Goal: Browse casually: Explore the website without a specific task or goal

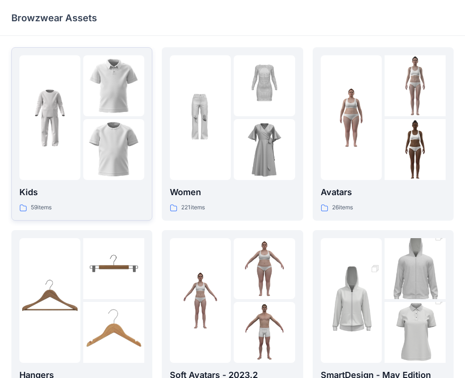
click at [124, 151] on img at bounding box center [113, 149] width 61 height 61
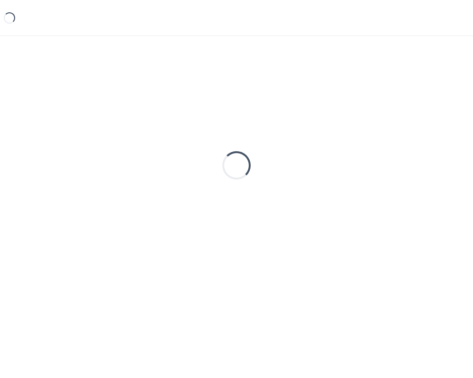
click at [124, 151] on div "Loading..." at bounding box center [236, 165] width 450 height 237
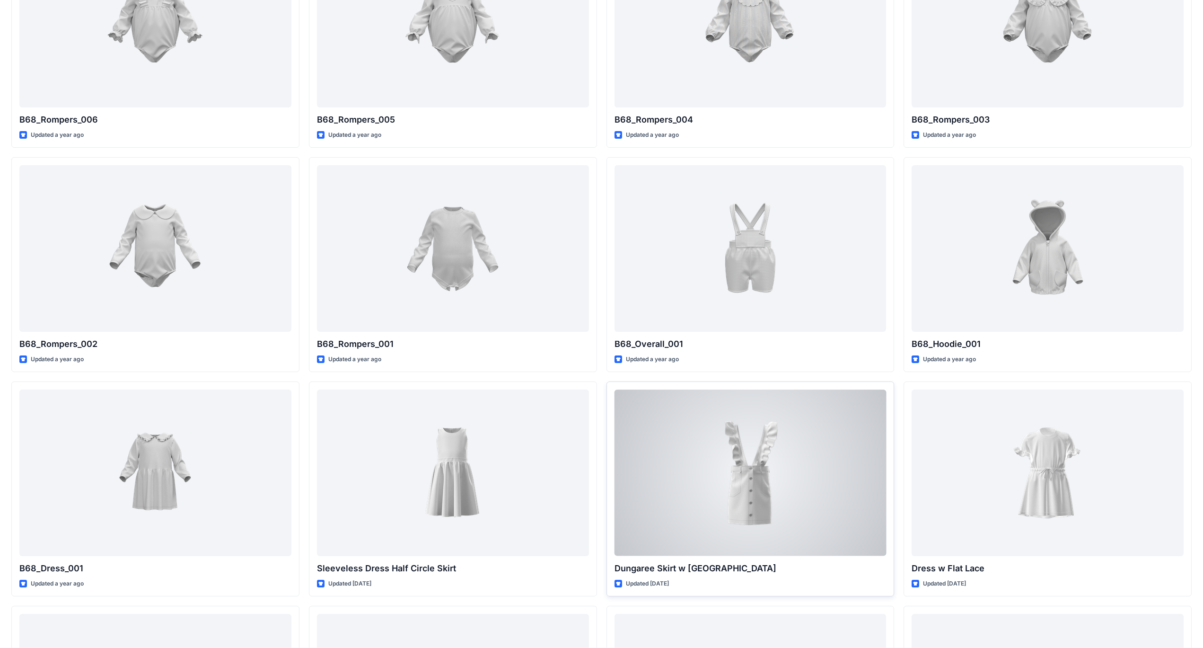
scroll to position [1656, 0]
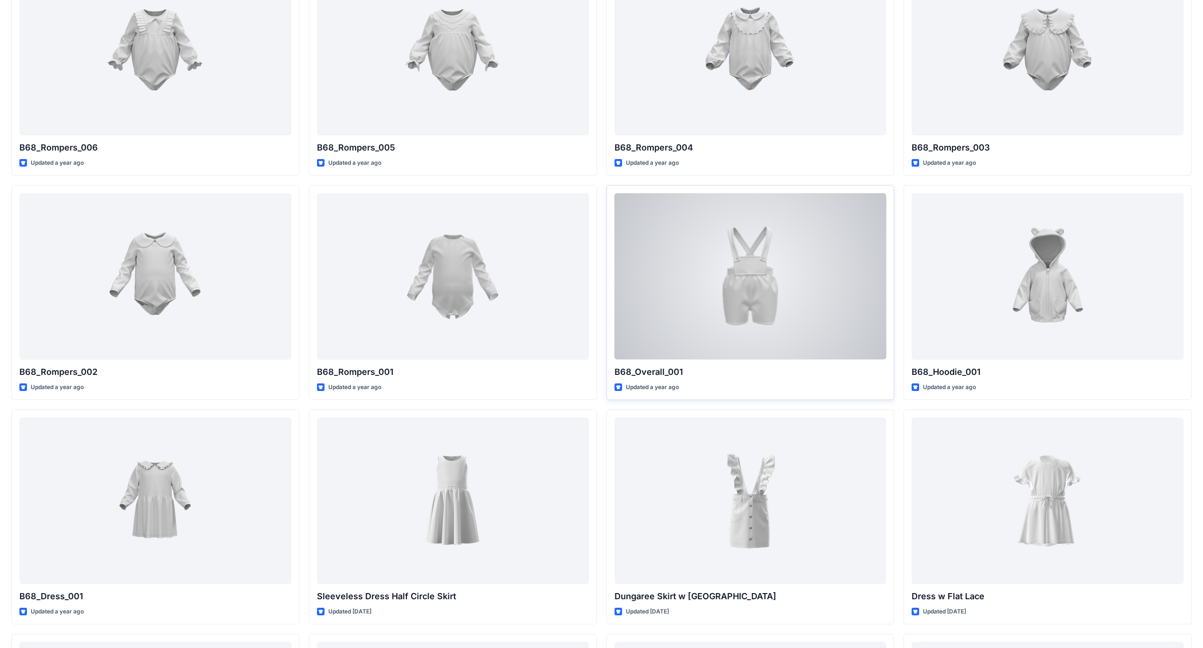
click at [473, 302] on div at bounding box center [750, 276] width 272 height 166
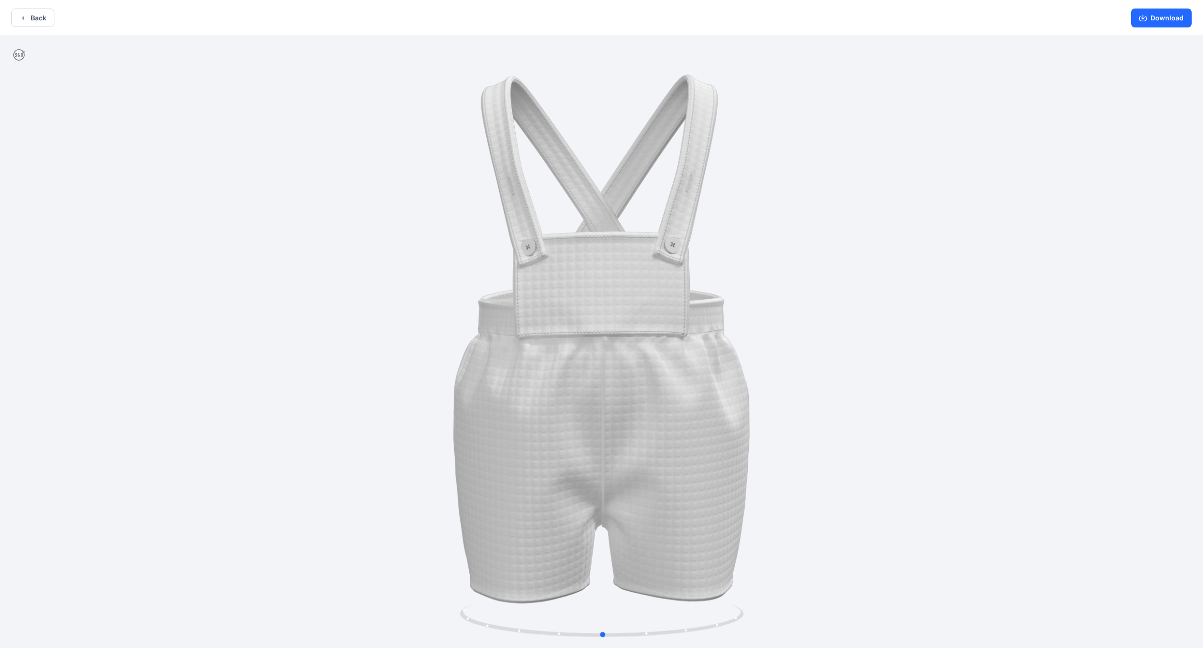
drag, startPoint x: 603, startPoint y: 633, endPoint x: 320, endPoint y: 602, distance: 284.2
click at [320, 378] on div at bounding box center [601, 342] width 1203 height 613
click at [473, 17] on button "Download" at bounding box center [1161, 18] width 61 height 19
click at [33, 20] on button "Back" at bounding box center [32, 18] width 43 height 18
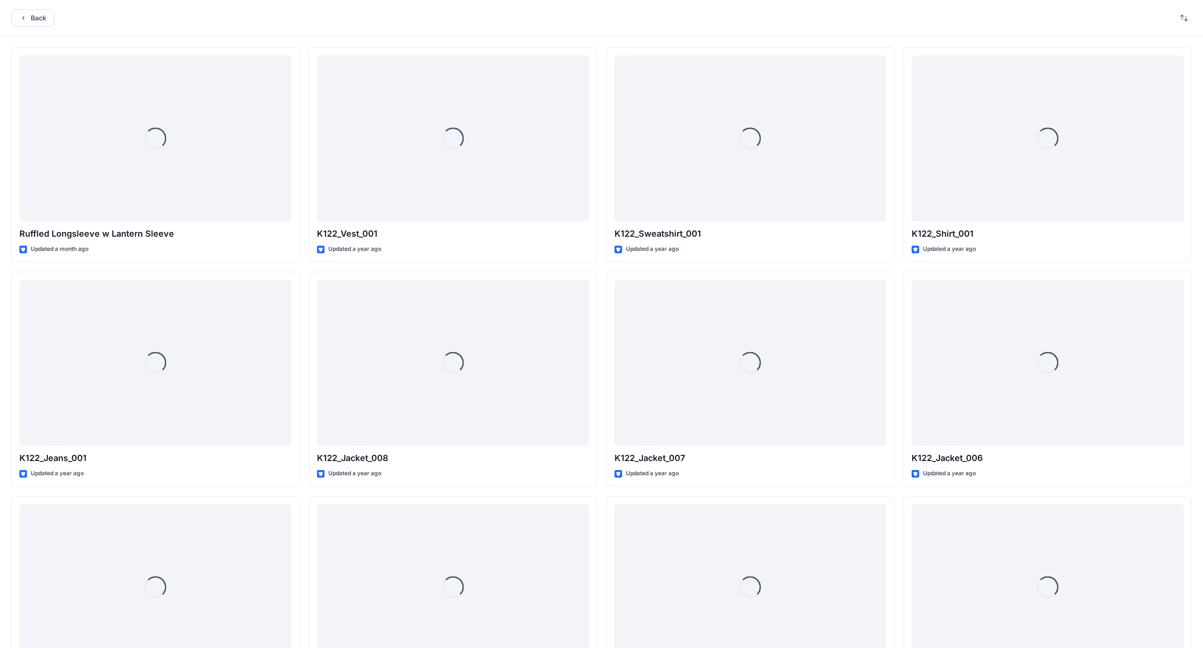
scroll to position [1656, 0]
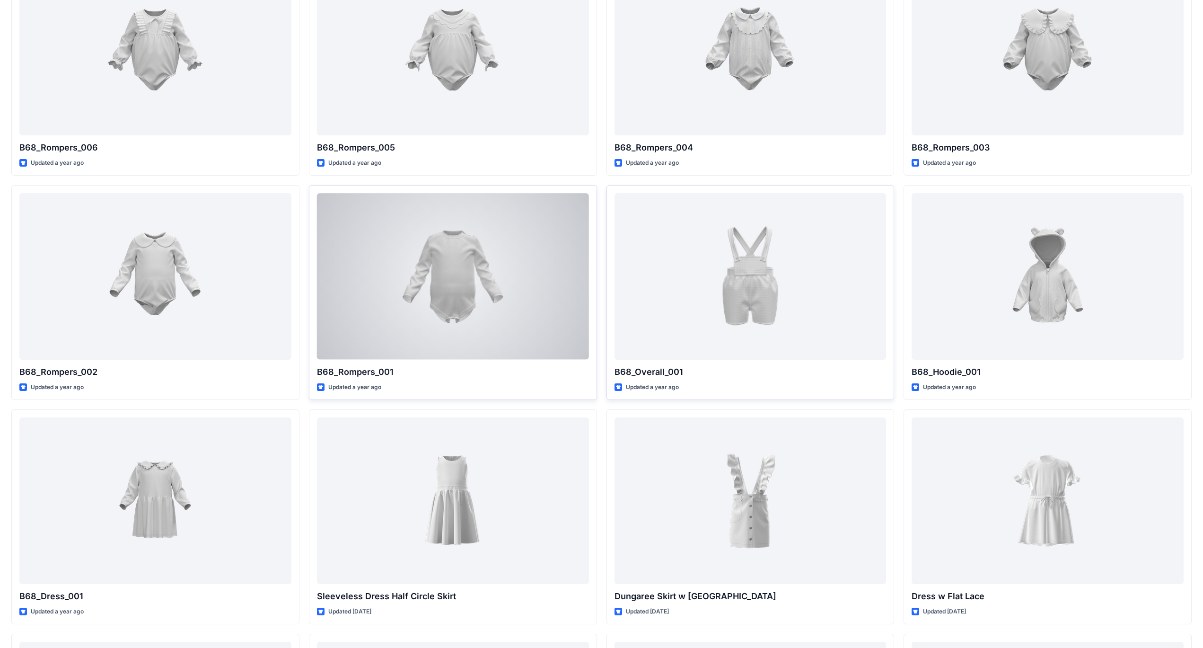
click at [458, 275] on div at bounding box center [453, 276] width 272 height 166
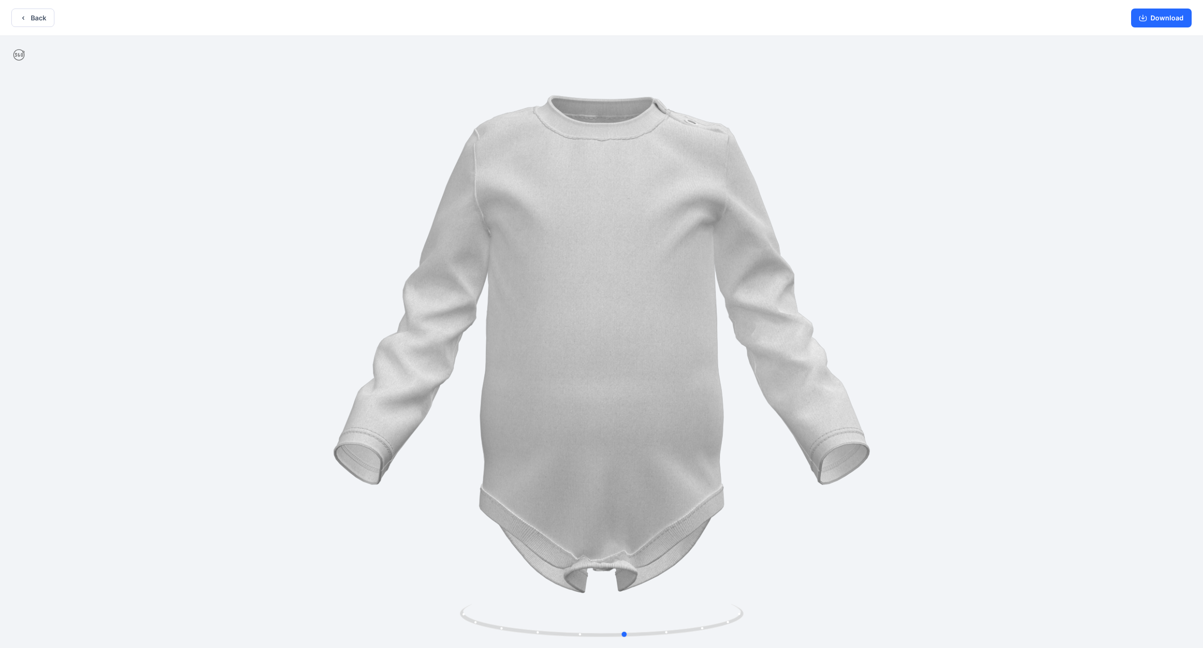
drag, startPoint x: 600, startPoint y: 637, endPoint x: 340, endPoint y: 604, distance: 262.3
click at [340, 378] on div at bounding box center [601, 342] width 1203 height 613
click at [473, 18] on button "Download" at bounding box center [1161, 18] width 61 height 19
click at [38, 20] on button "Back" at bounding box center [32, 18] width 43 height 18
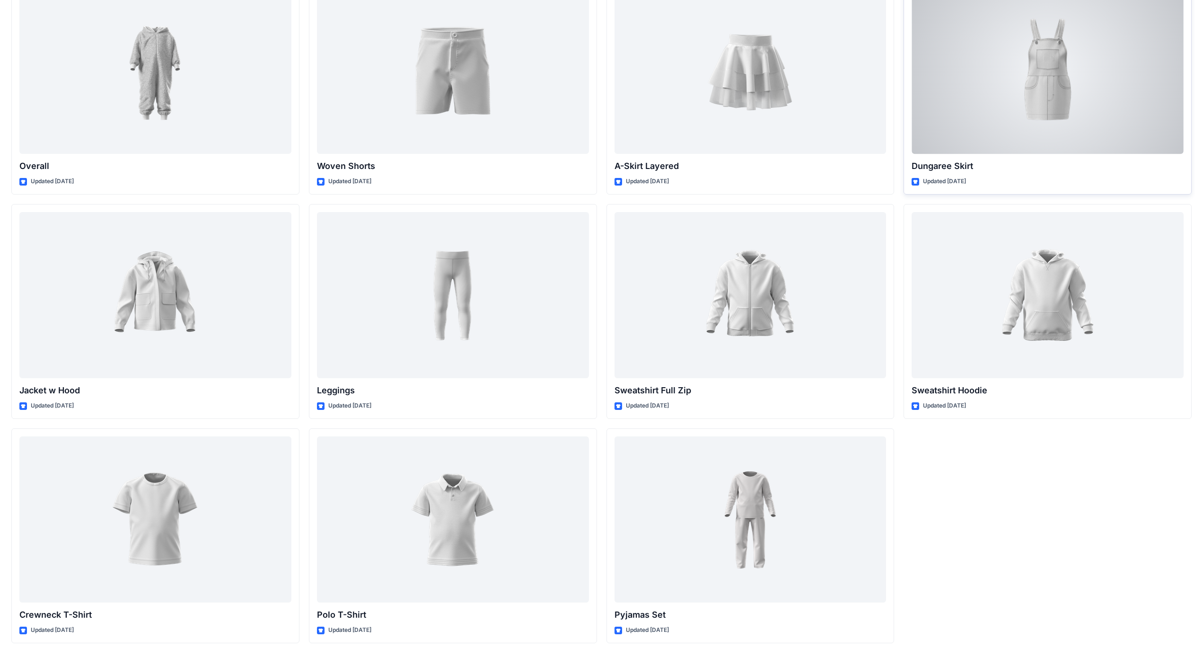
scroll to position [2764, 0]
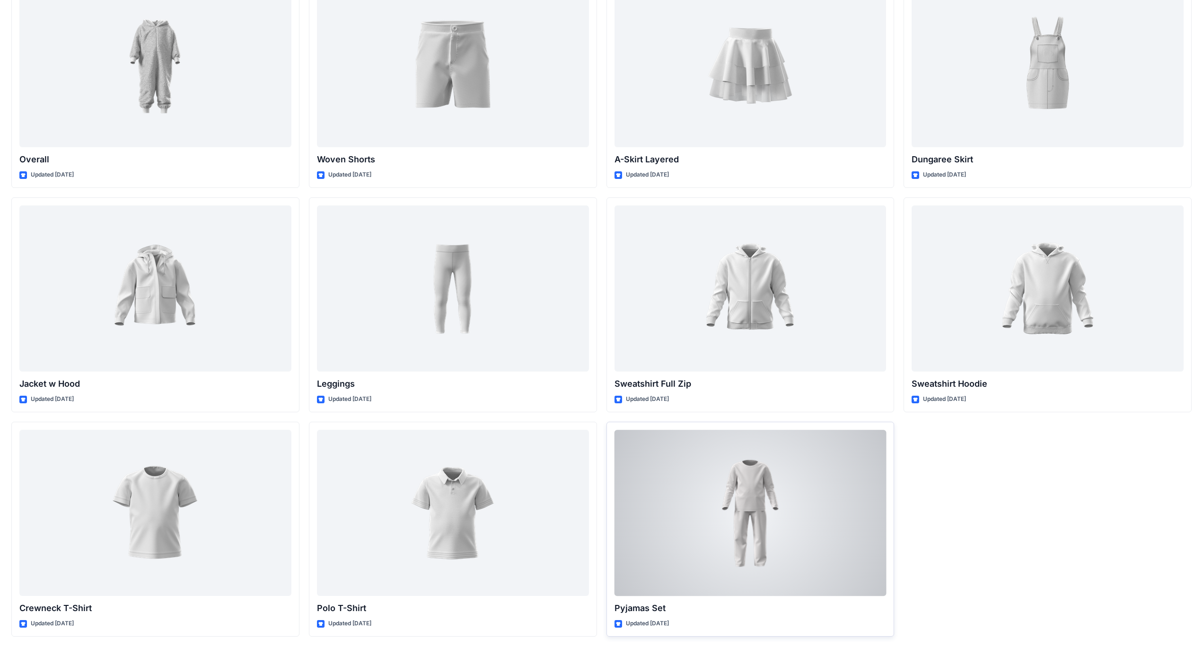
click at [473, 378] on div at bounding box center [750, 512] width 272 height 166
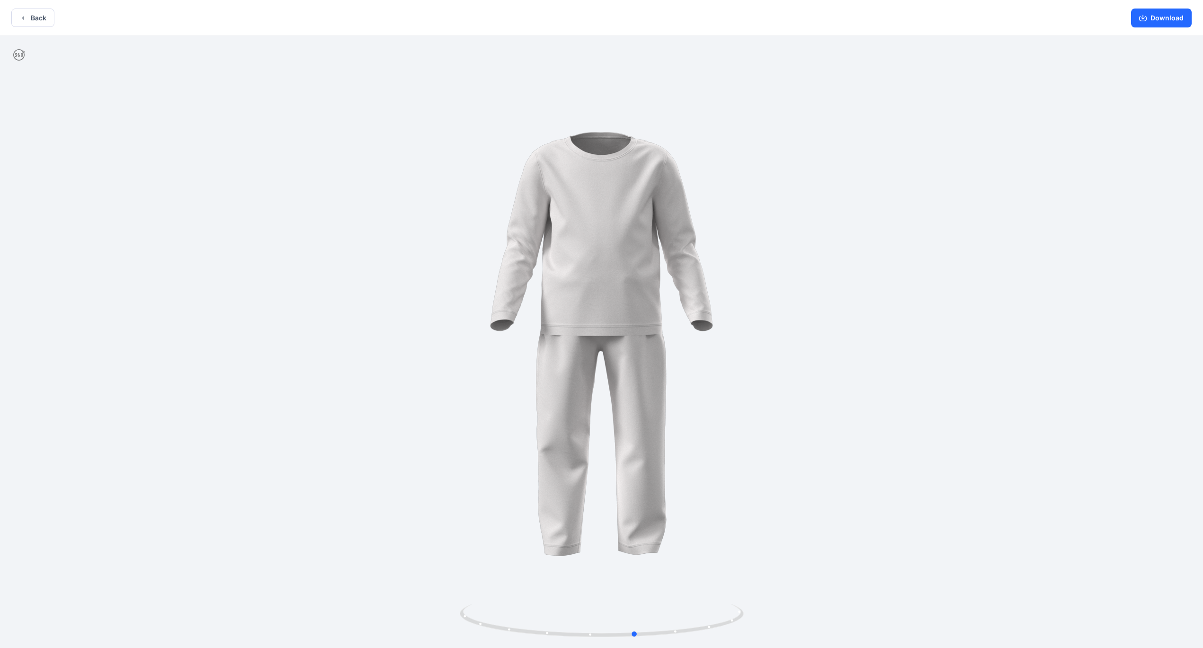
drag, startPoint x: 601, startPoint y: 636, endPoint x: 350, endPoint y: 610, distance: 252.0
click at [350, 378] on div at bounding box center [601, 342] width 1203 height 613
click at [473, 18] on icon "button" at bounding box center [1143, 17] width 4 height 5
click at [22, 19] on icon "button" at bounding box center [23, 18] width 8 height 8
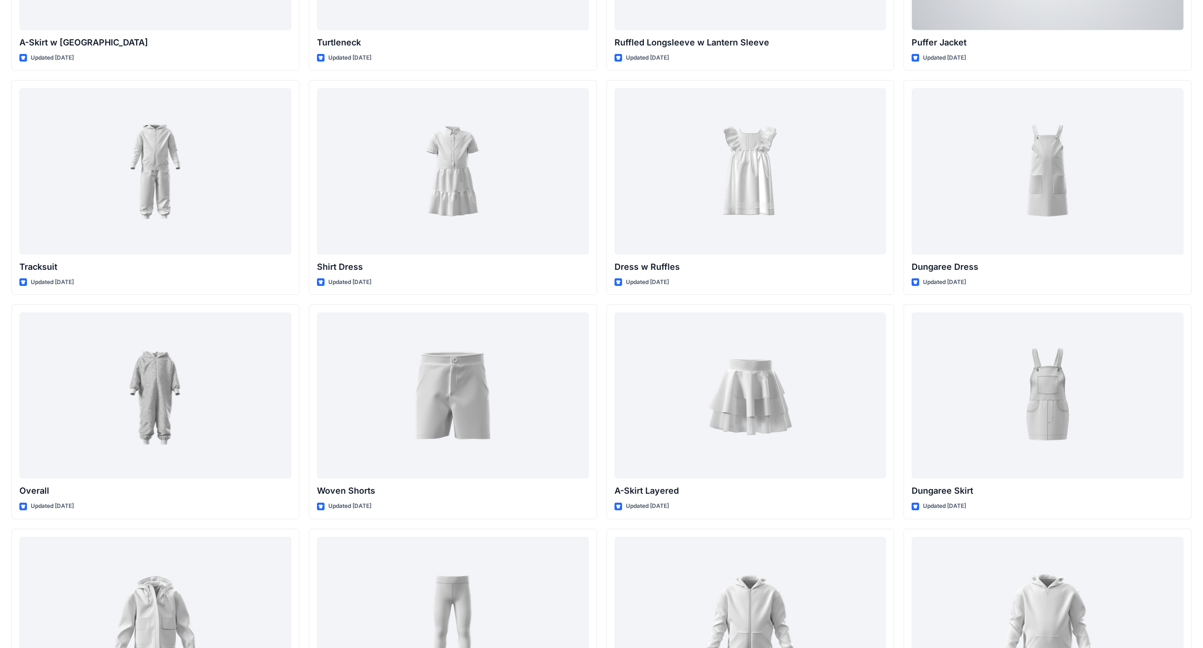
scroll to position [2007, 0]
